Goal: Information Seeking & Learning: Learn about a topic

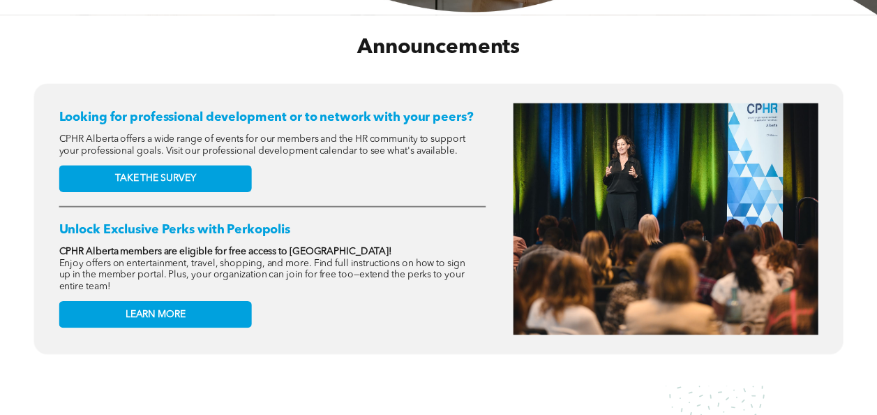
scroll to position [516, 0]
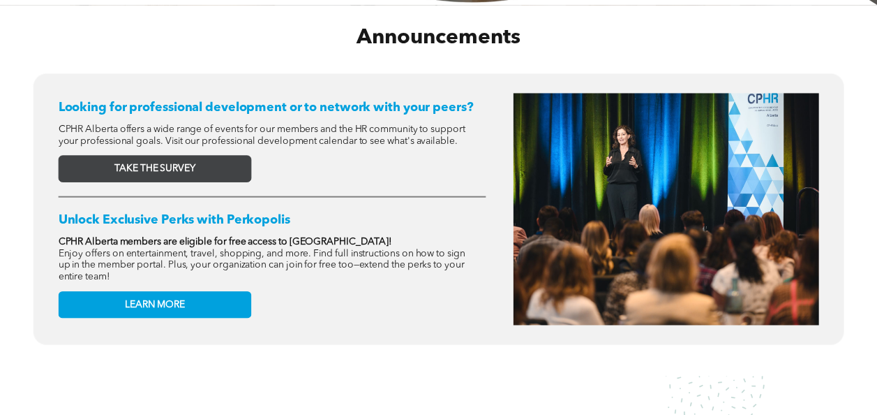
click at [229, 174] on link "TAKE THE SURVEY" at bounding box center [155, 168] width 193 height 27
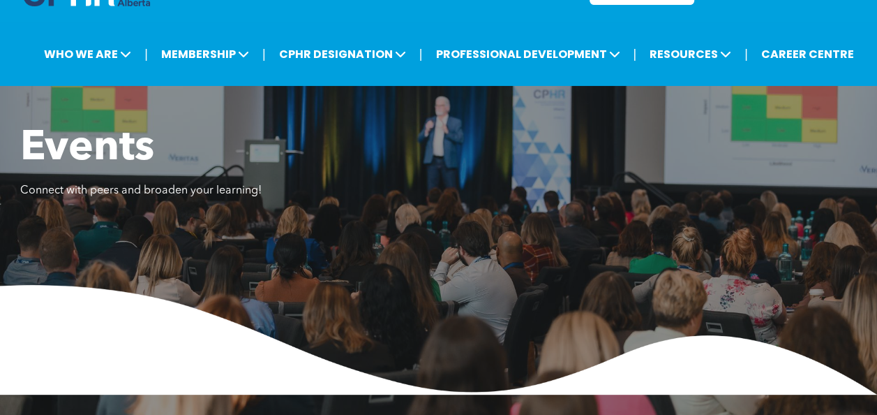
scroll to position [46, 0]
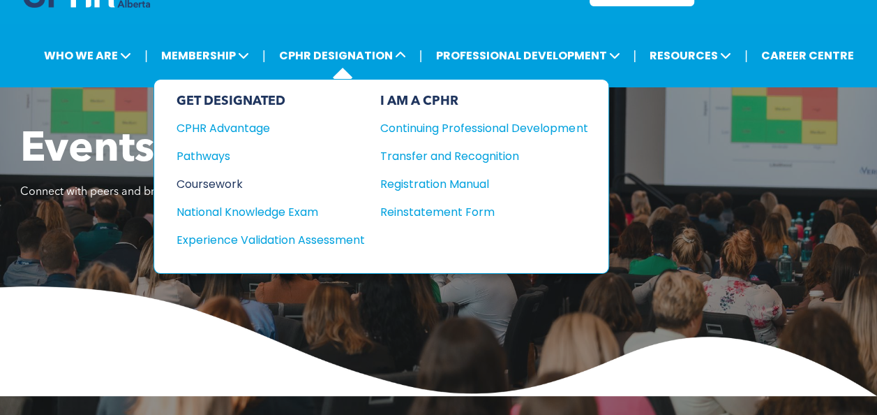
click at [244, 175] on div "Coursework" at bounding box center [262, 183] width 170 height 17
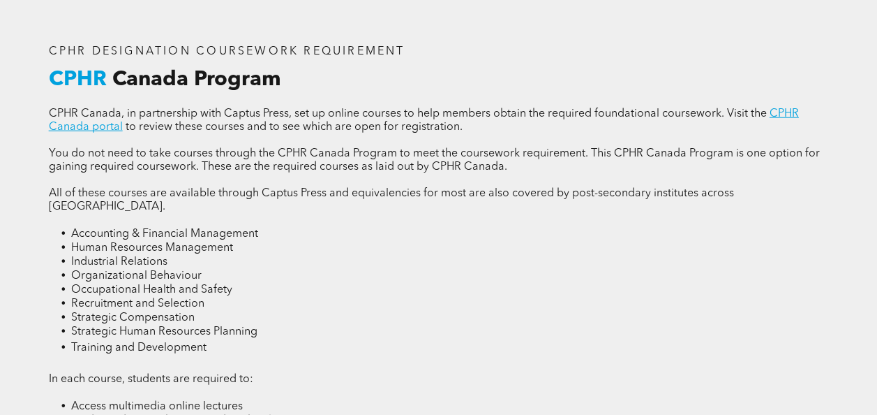
scroll to position [1740, 0]
click at [796, 122] on link "CPHR Canada portal" at bounding box center [424, 120] width 750 height 24
